Goal: Task Accomplishment & Management: Use online tool/utility

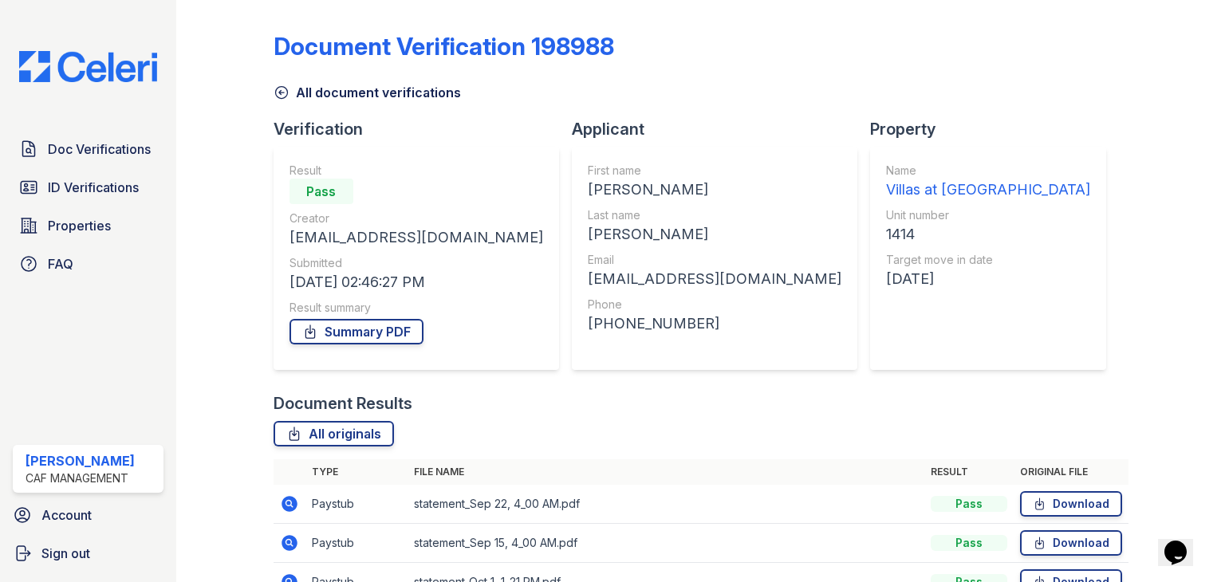
scroll to position [246, 0]
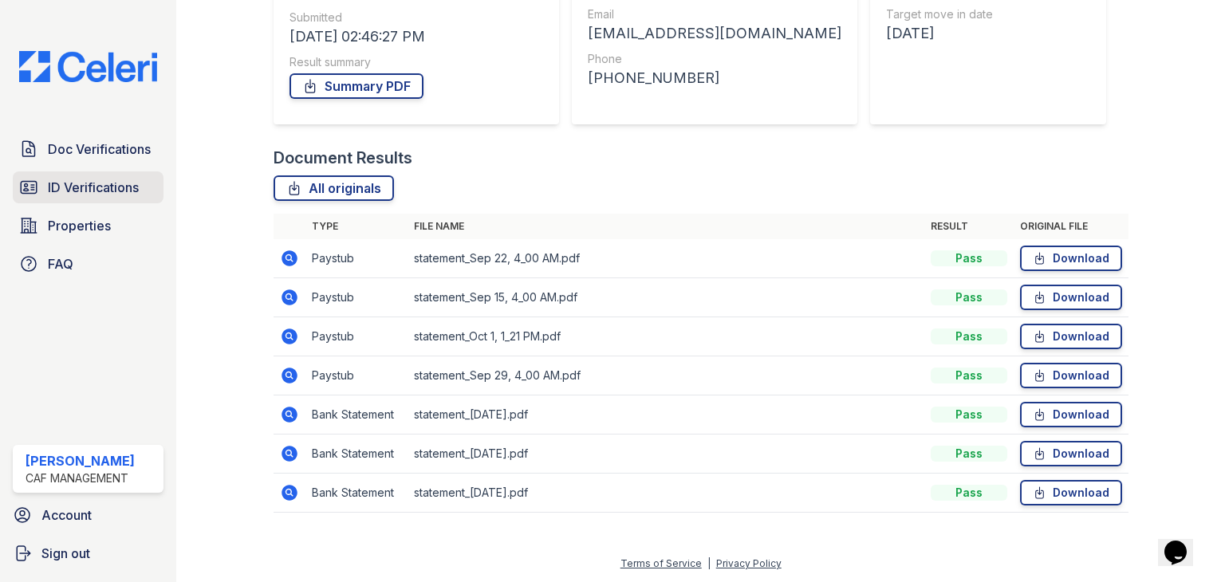
click at [114, 192] on span "ID Verifications" at bounding box center [93, 187] width 91 height 19
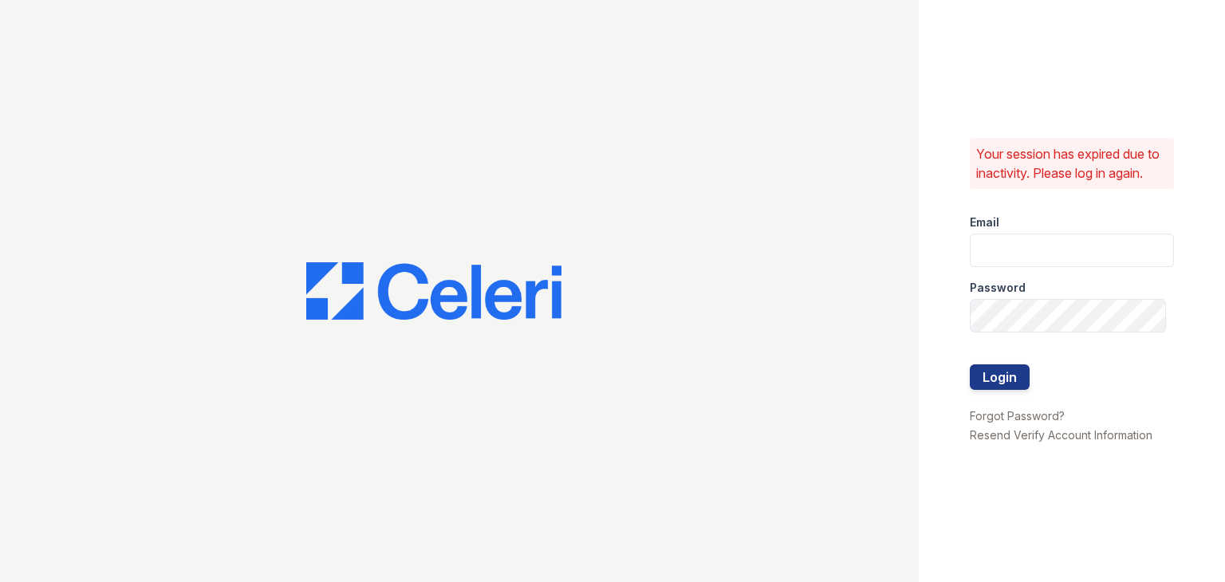
type input "[PERSON_NAME][EMAIL_ADDRESS][DOMAIN_NAME]"
click at [1013, 384] on button "Login" at bounding box center [1000, 378] width 60 height 26
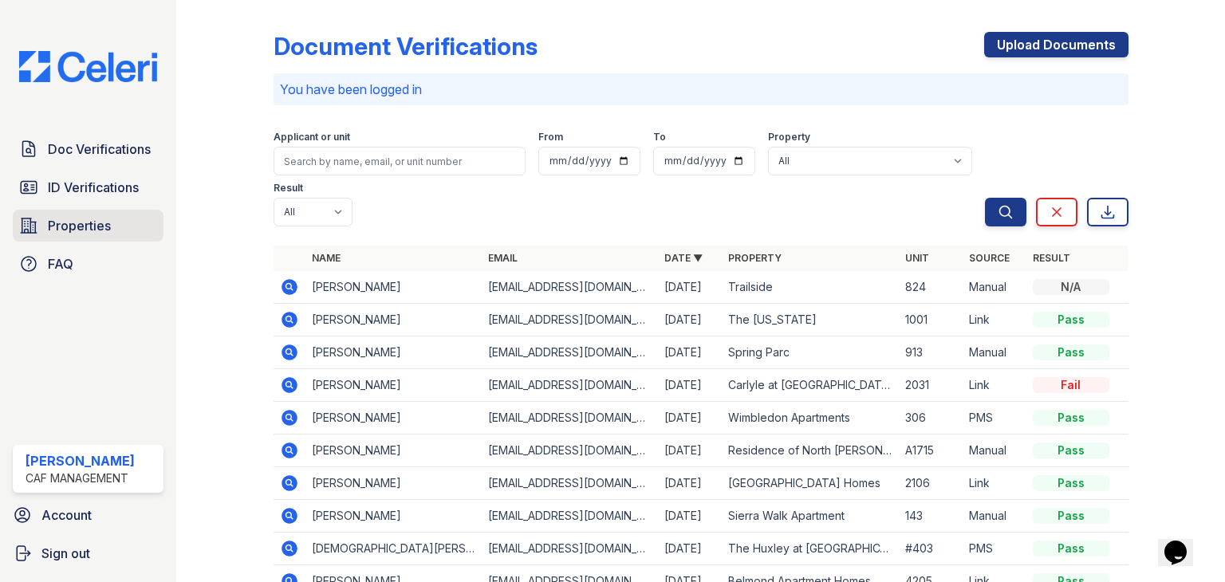
click at [124, 218] on link "Properties" at bounding box center [88, 226] width 151 height 32
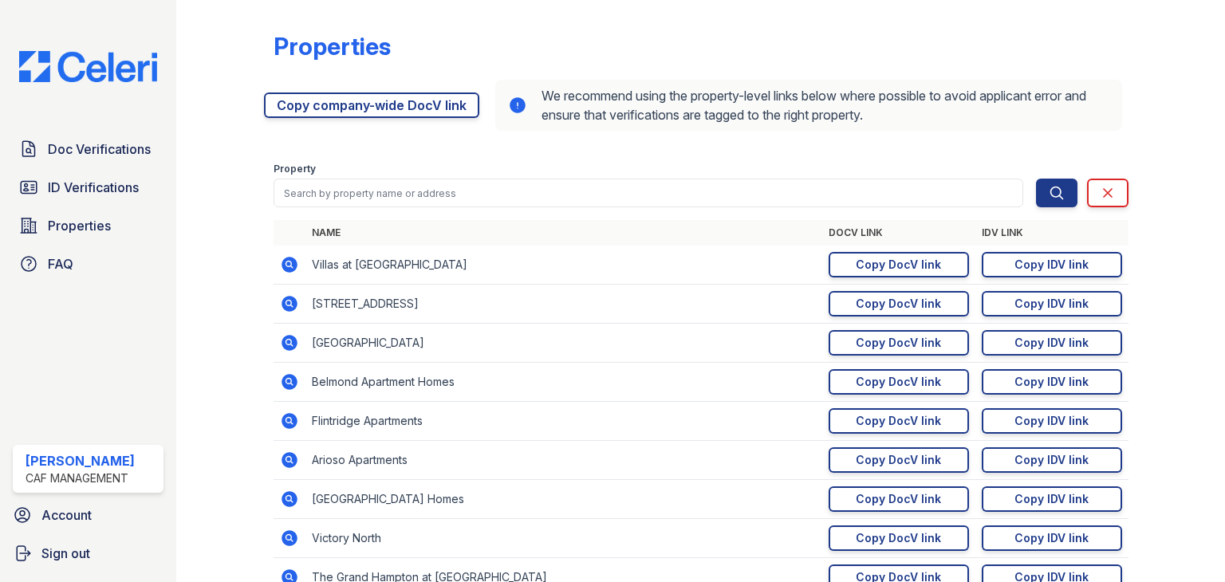
click at [286, 261] on icon at bounding box center [289, 264] width 19 height 19
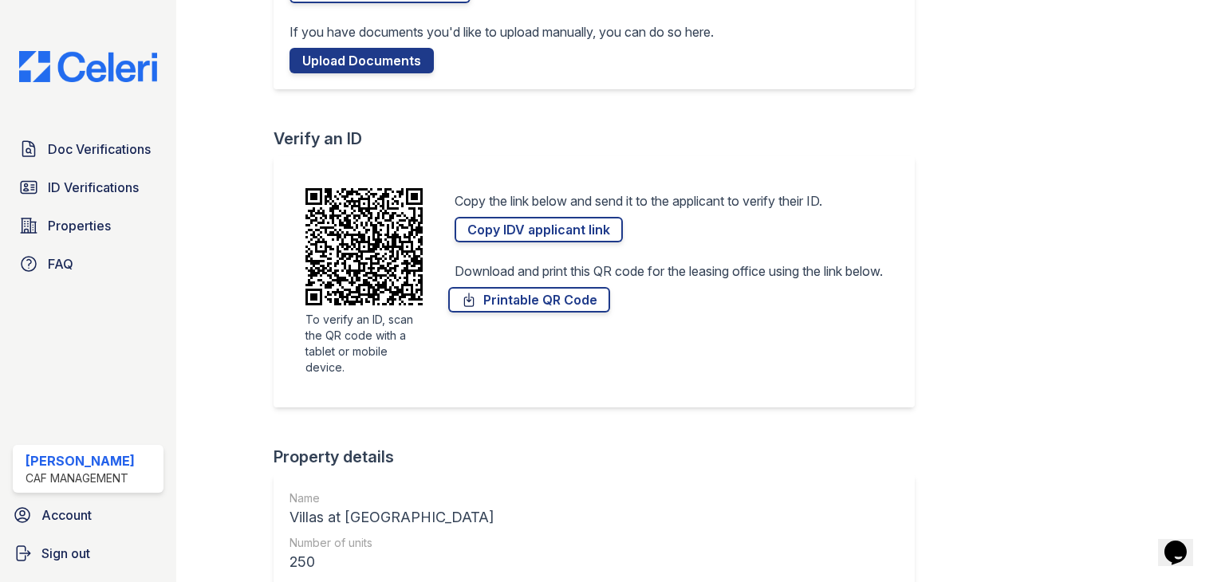
scroll to position [264, 0]
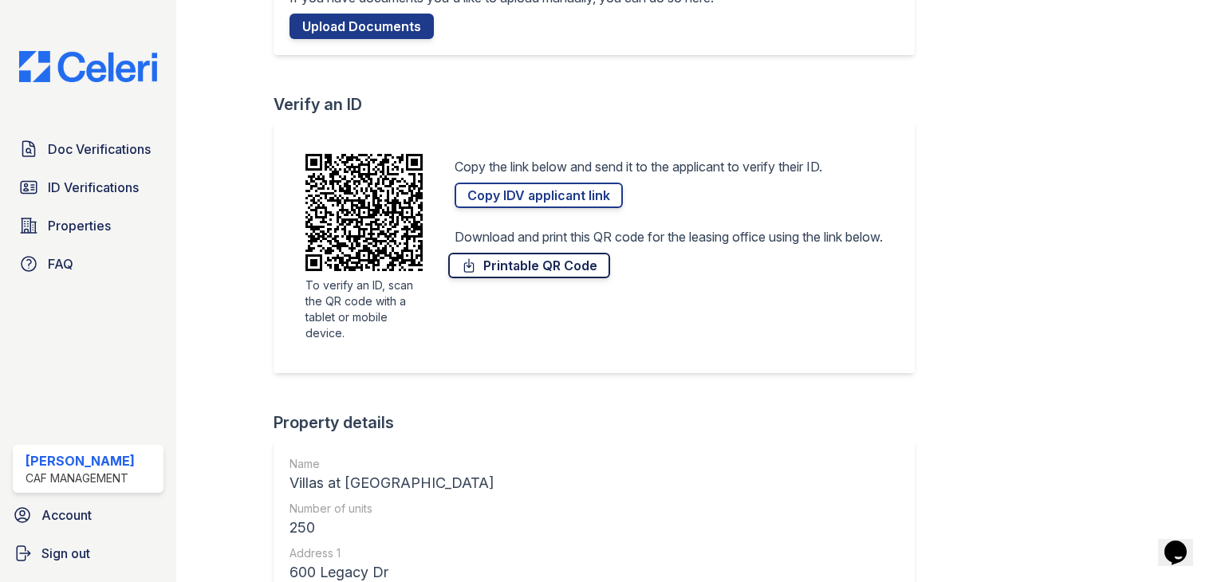
click at [531, 266] on link "Printable QR Code" at bounding box center [529, 266] width 162 height 26
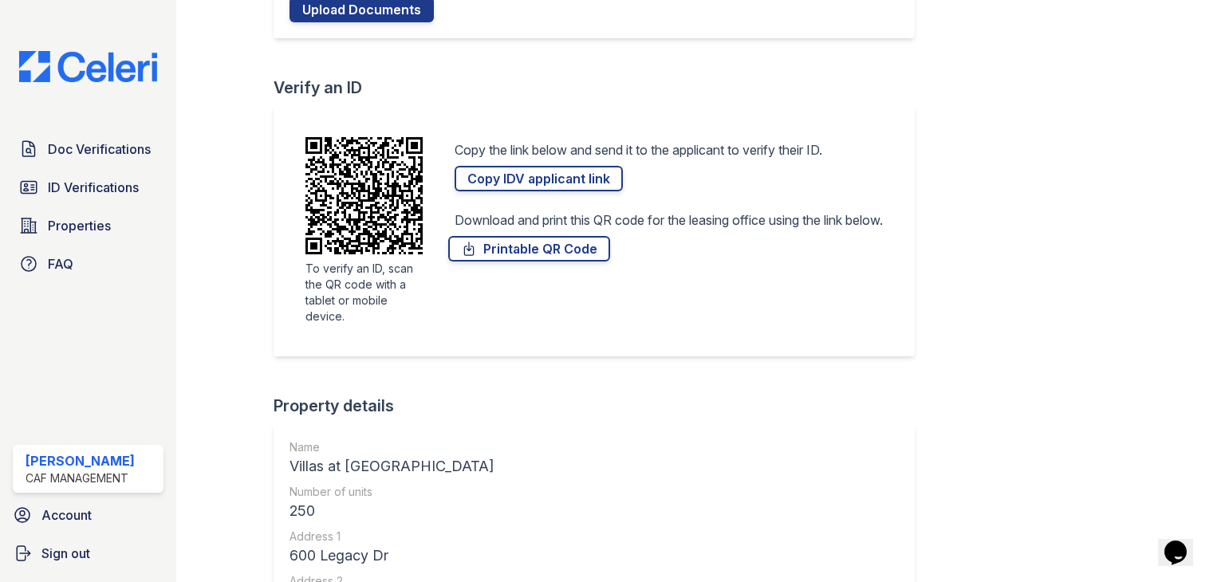
scroll to position [280, 0]
click at [578, 243] on link "Printable QR Code" at bounding box center [529, 250] width 162 height 26
